Goal: Transaction & Acquisition: Download file/media

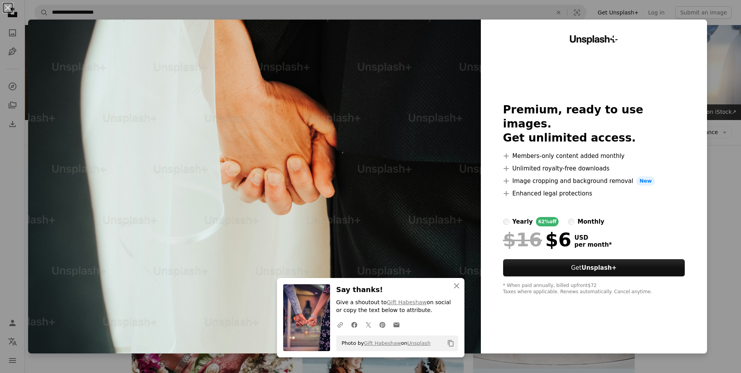
scroll to position [742, 0]
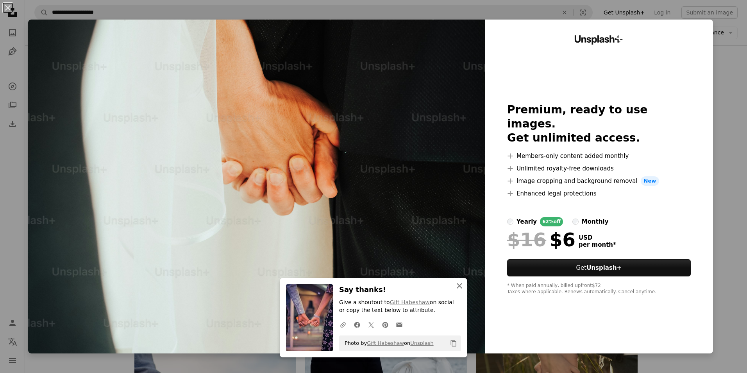
drag, startPoint x: 457, startPoint y: 284, endPoint x: 504, endPoint y: 220, distance: 79.6
click at [457, 285] on icon "button" at bounding box center [458, 285] width 5 height 5
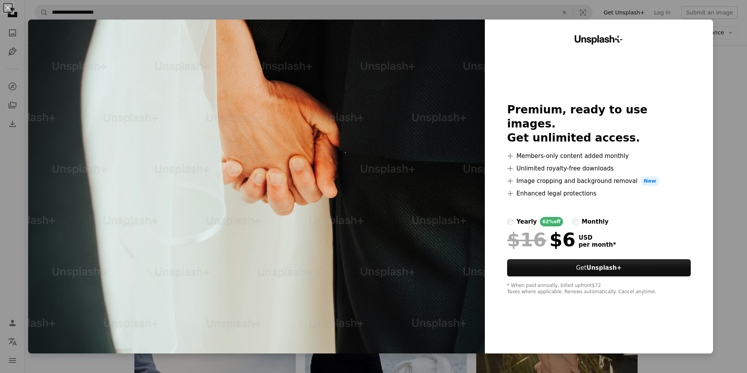
click at [717, 141] on div "An X shape Unsplash+ Premium, ready to use images. Get unlimited access. A plus…" at bounding box center [373, 186] width 747 height 373
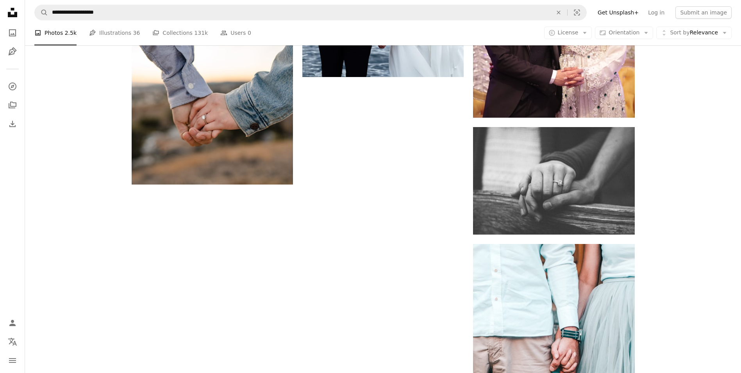
scroll to position [1172, 0]
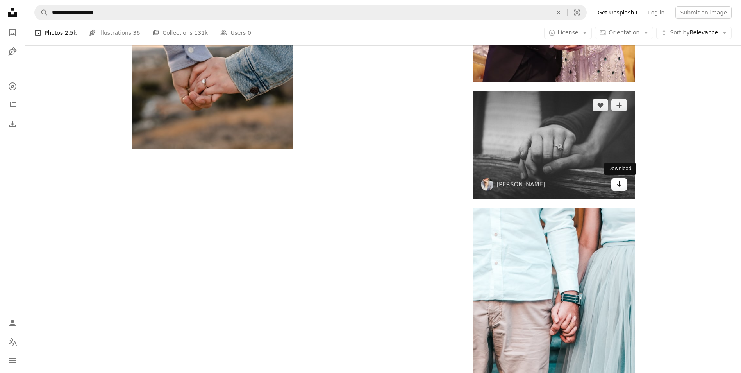
click at [620, 185] on icon "Download" at bounding box center [618, 183] width 5 height 5
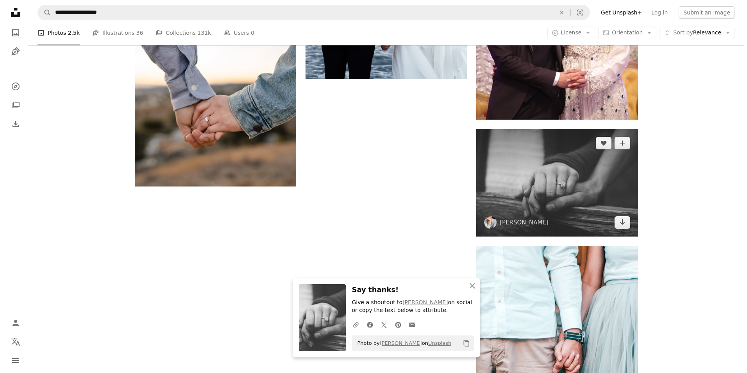
scroll to position [1132, 0]
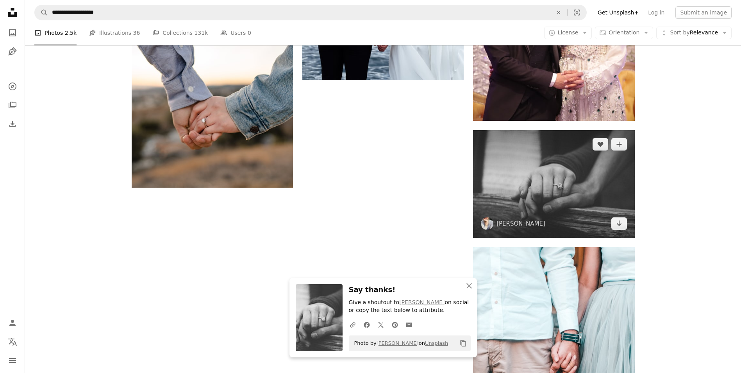
click at [518, 165] on img at bounding box center [553, 183] width 161 height 107
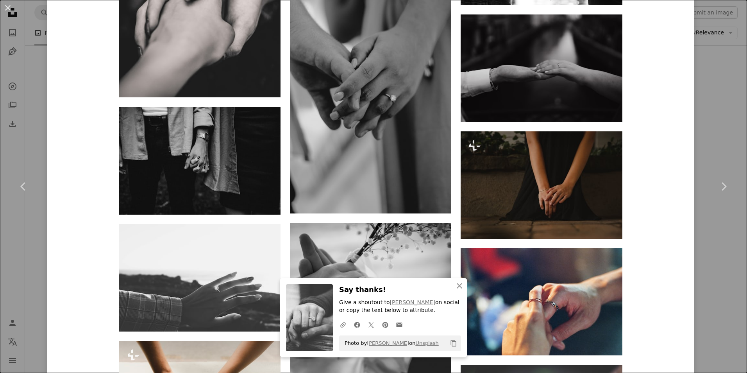
scroll to position [1172, 0]
